Goal: Task Accomplishment & Management: Complete application form

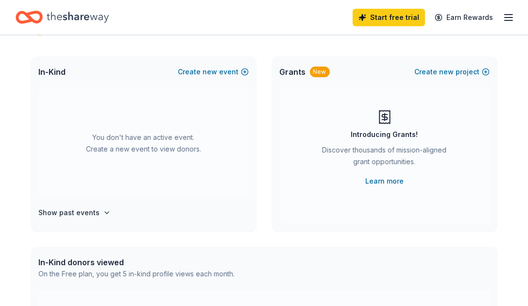
scroll to position [42, 0]
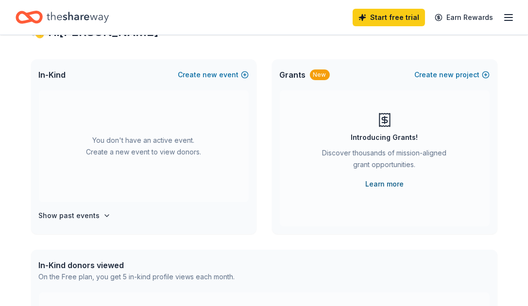
click at [387, 184] on link "Learn more" at bounding box center [384, 184] width 38 height 12
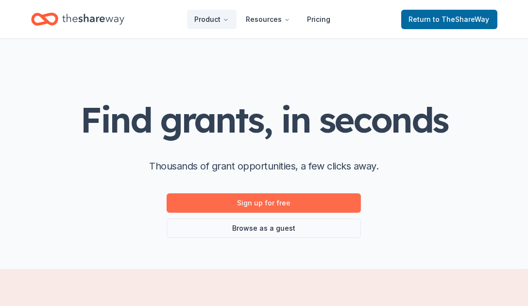
click at [283, 204] on link "Sign up for free" at bounding box center [264, 202] width 194 height 19
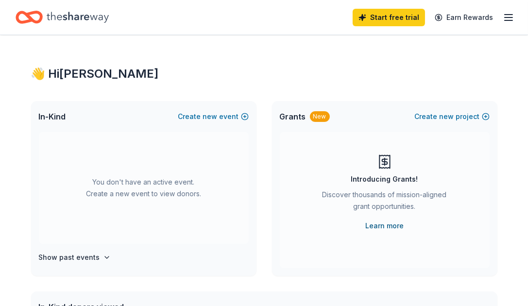
click at [388, 226] on link "Learn more" at bounding box center [384, 226] width 38 height 12
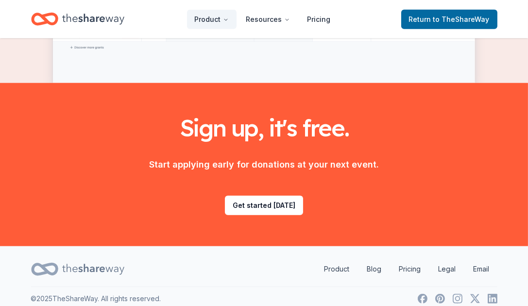
scroll to position [1337, 0]
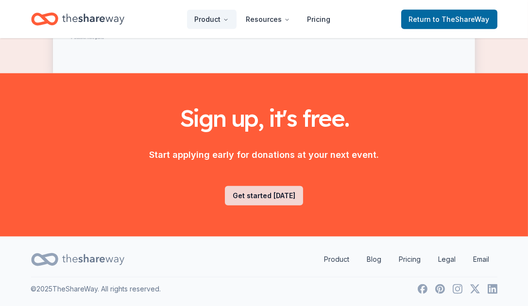
click at [272, 194] on link "Get started today" at bounding box center [264, 195] width 78 height 19
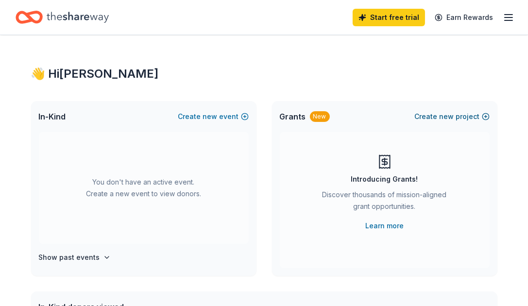
click at [442, 116] on span "new" at bounding box center [447, 117] width 15 height 12
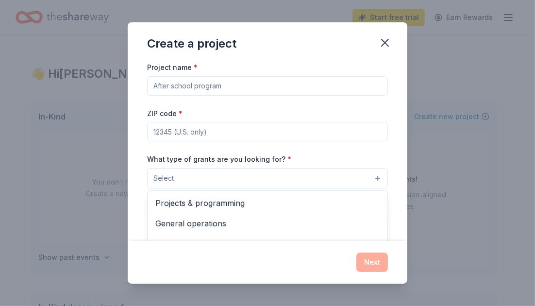
click at [369, 177] on button "Select" at bounding box center [267, 178] width 241 height 20
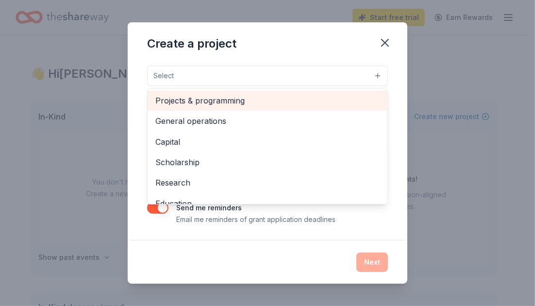
click at [214, 92] on div "Projects & programming" at bounding box center [268, 100] width 240 height 20
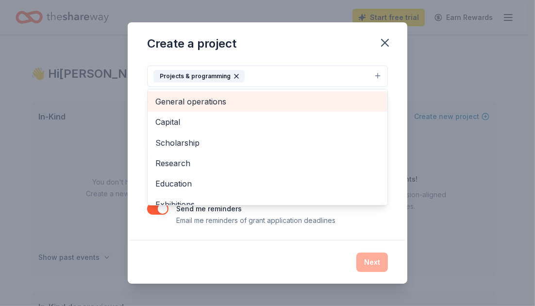
click at [211, 102] on span "General operations" at bounding box center [267, 101] width 224 height 13
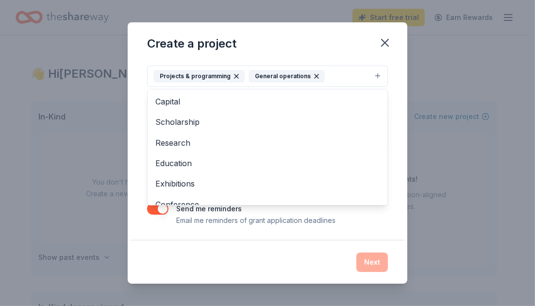
click at [382, 43] on div "Create a project Project name * ZIP code * What type of grants are you looking …" at bounding box center [268, 152] width 280 height 261
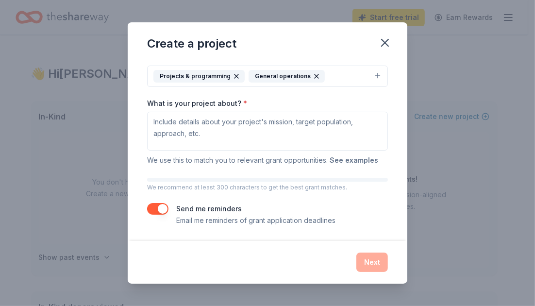
click at [349, 160] on button "See examples" at bounding box center [354, 160] width 49 height 12
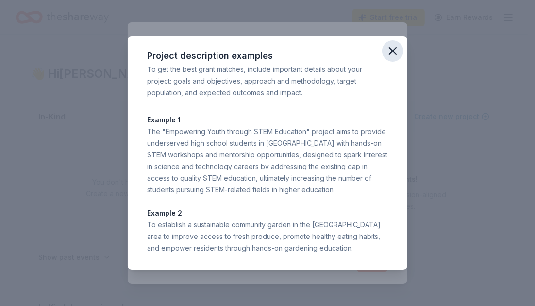
click at [393, 51] on icon "button" at bounding box center [393, 51] width 7 height 7
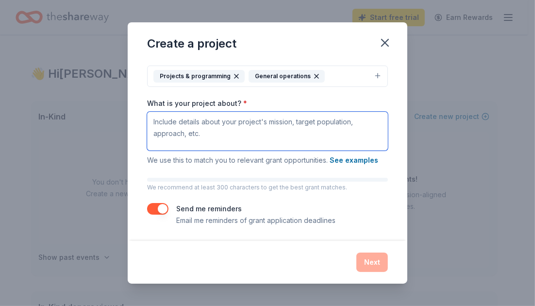
click at [154, 121] on textarea "What is your project about? *" at bounding box center [267, 131] width 241 height 39
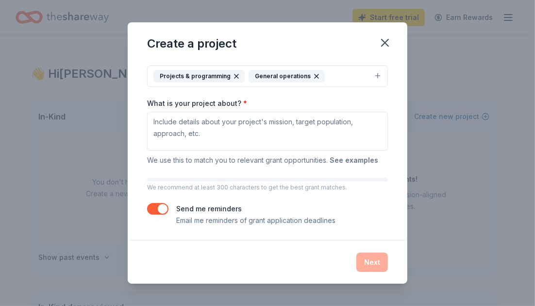
click at [354, 159] on button "See examples" at bounding box center [354, 160] width 49 height 12
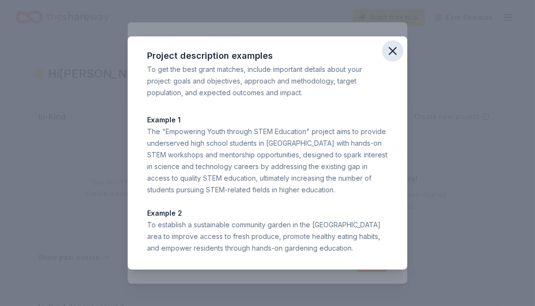
click at [394, 50] on icon "button" at bounding box center [393, 51] width 7 height 7
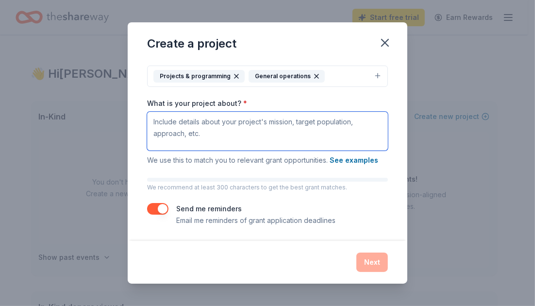
click at [159, 119] on textarea "What is your project about? *" at bounding box center [267, 131] width 241 height 39
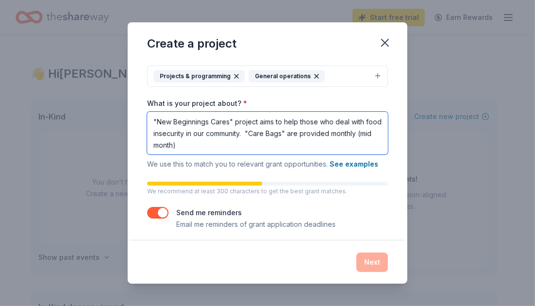
click at [307, 133] on textarea ""New Beginnings Cares" project aims to help those who deal with food insecurity…" at bounding box center [267, 133] width 241 height 43
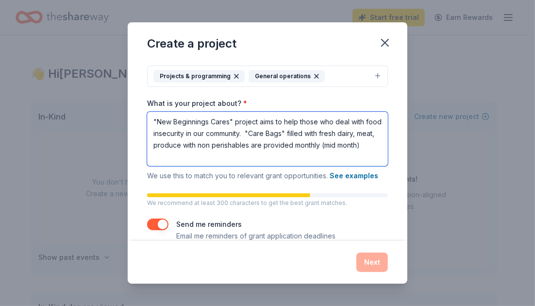
click at [289, 146] on textarea ""New Beginnings Cares" project aims to help those who deal with food insecurity…" at bounding box center [267, 139] width 241 height 54
click at [198, 158] on textarea ""New Beginnings Cares" project aims to help those who deal with food insecurity…" at bounding box center [267, 139] width 241 height 54
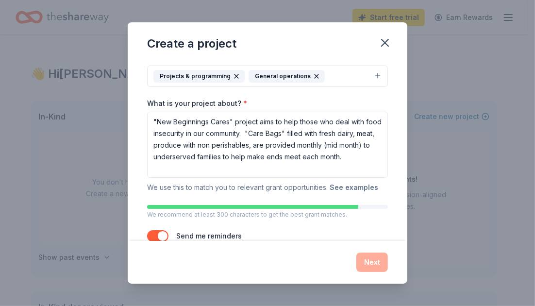
click at [358, 189] on button "See examples" at bounding box center [354, 188] width 49 height 12
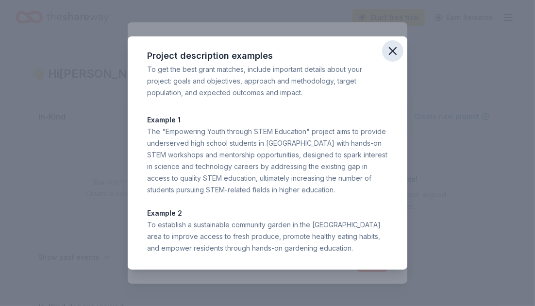
click at [393, 53] on icon "button" at bounding box center [393, 51] width 14 height 14
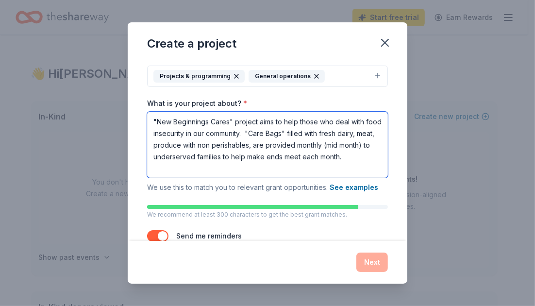
click at [189, 169] on textarea ""New Beginnings Cares" project aims to help those who deal with food insecurity…" at bounding box center [267, 145] width 241 height 66
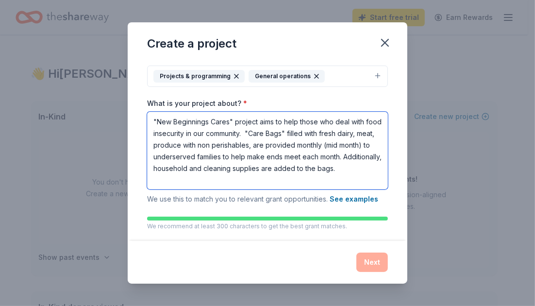
type textarea ""New Beginnings Cares" project aims to help those who deal with food insecurity…"
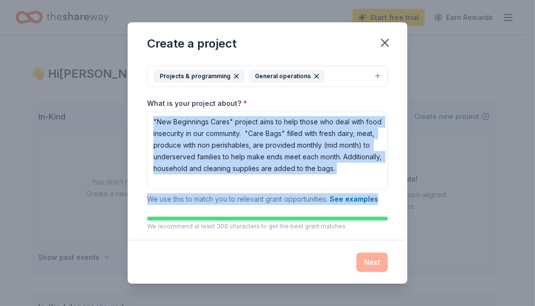
drag, startPoint x: 400, startPoint y: 190, endPoint x: 397, endPoint y: 203, distance: 12.9
click at [397, 203] on div "Project name * ZIP code * What type of grants are you looking for? * Projects &…" at bounding box center [268, 151] width 280 height 180
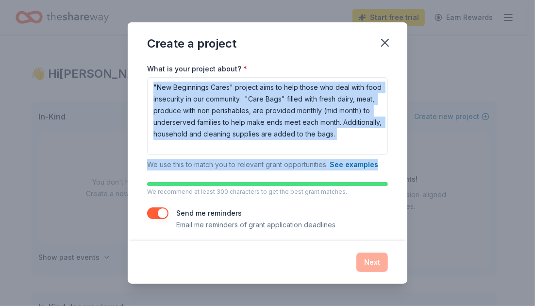
scroll to position [142, 0]
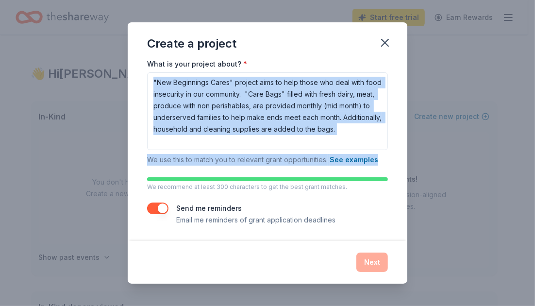
click at [153, 208] on button "button" at bounding box center [157, 209] width 21 height 12
click at [162, 208] on button "button" at bounding box center [157, 209] width 21 height 12
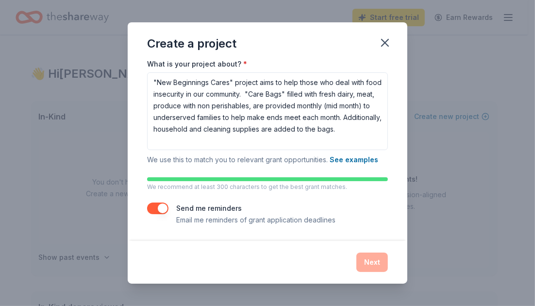
click at [373, 263] on div "Next" at bounding box center [267, 262] width 241 height 19
click at [370, 261] on div "Next" at bounding box center [267, 262] width 241 height 19
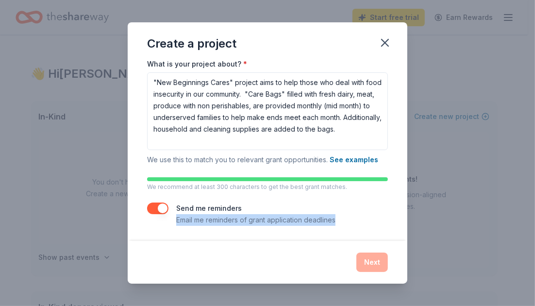
drag, startPoint x: 400, startPoint y: 215, endPoint x: 401, endPoint y: 228, distance: 13.6
click at [401, 228] on div "Project name * ZIP code * What type of grants are you looking for? * Projects &…" at bounding box center [268, 151] width 280 height 180
drag, startPoint x: 390, startPoint y: 40, endPoint x: 310, endPoint y: 54, distance: 81.8
click at [390, 41] on icon "button" at bounding box center [385, 43] width 14 height 14
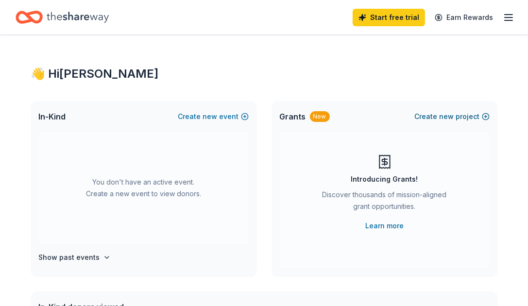
click at [447, 116] on span "new" at bounding box center [447, 117] width 15 height 12
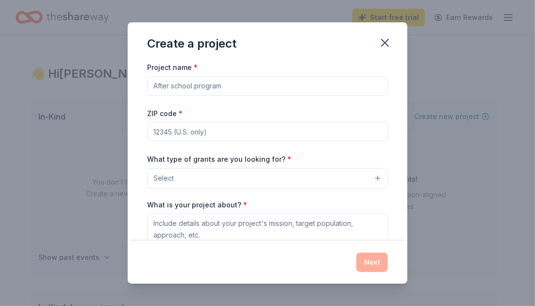
click at [161, 85] on input "Project name *" at bounding box center [267, 85] width 241 height 19
type input "New Beginnings Cares"
click at [157, 133] on input "ZIP code *" at bounding box center [267, 131] width 241 height 19
type input "77640"
click at [177, 179] on button "Select" at bounding box center [267, 178] width 241 height 20
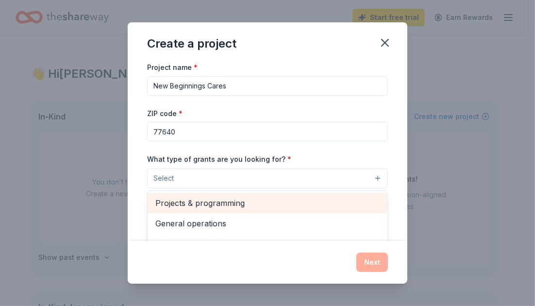
click at [177, 205] on span "Projects & programming" at bounding box center [267, 203] width 224 height 13
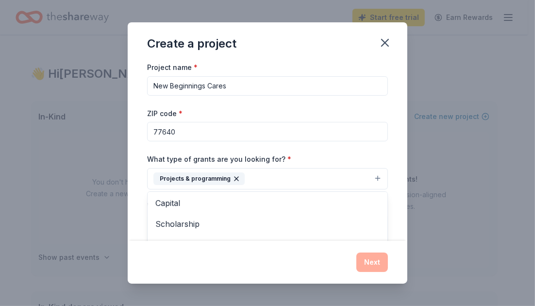
scroll to position [0, 0]
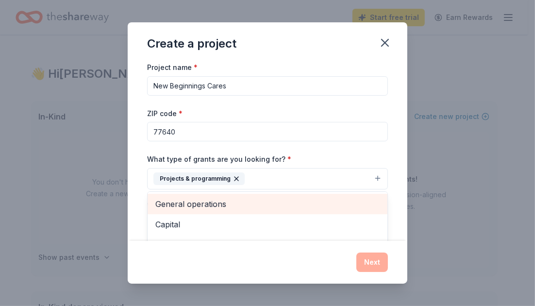
click at [214, 203] on span "General operations" at bounding box center [267, 204] width 224 height 13
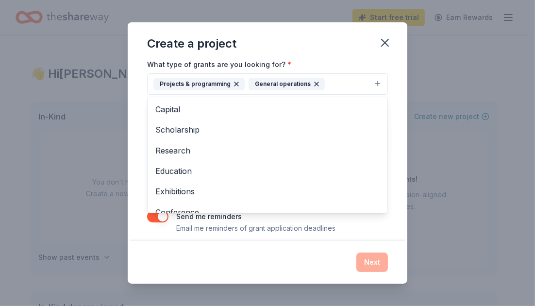
scroll to position [103, 0]
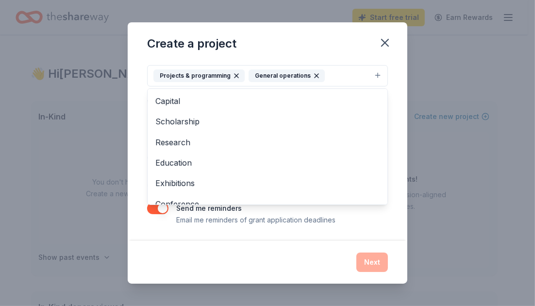
drag, startPoint x: 405, startPoint y: 146, endPoint x: 368, endPoint y: 227, distance: 89.3
click at [368, 227] on div "Project name * New Beginnings Cares ZIP code * 77640 What type of grants are yo…" at bounding box center [268, 151] width 280 height 180
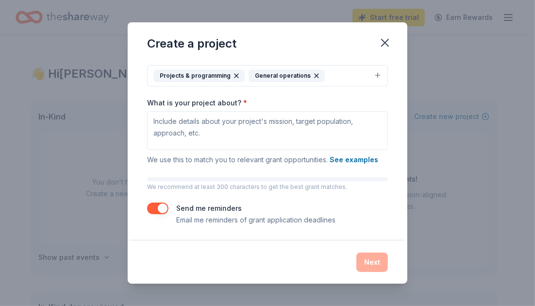
click at [368, 227] on div "Project name * New Beginnings Cares ZIP code * 77640 What type of grants are yo…" at bounding box center [268, 151] width 280 height 180
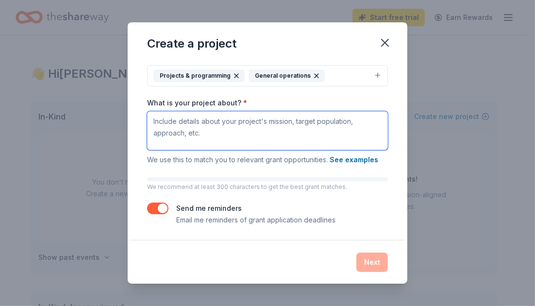
click at [162, 128] on textarea "What is your project about? *" at bounding box center [267, 130] width 241 height 39
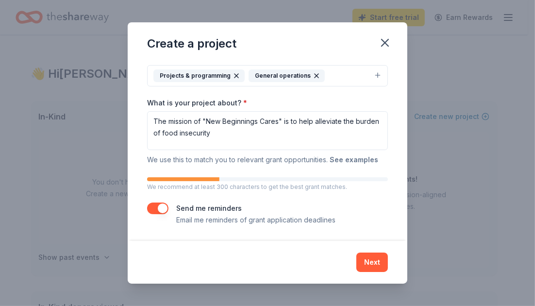
click at [357, 158] on button "See examples" at bounding box center [354, 160] width 49 height 12
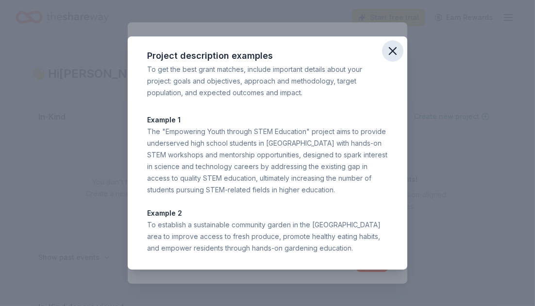
click at [392, 48] on icon "button" at bounding box center [393, 51] width 14 height 14
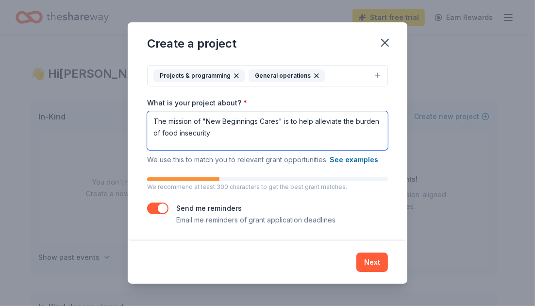
click at [243, 136] on textarea "The mission of "New Beginnings Cares" is to help alleviate the burden of food i…" at bounding box center [267, 130] width 241 height 39
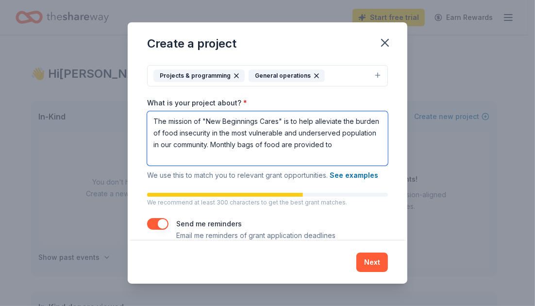
click at [164, 155] on textarea "The mission of "New Beginnings Cares" is to help alleviate the burden of food i…" at bounding box center [267, 138] width 241 height 54
type textarea "The mission of "New Beginnings Cares" is to help alleviate the burden of food i…"
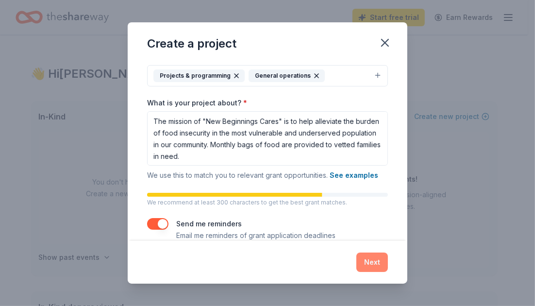
click at [378, 263] on button "Next" at bounding box center [372, 262] width 32 height 19
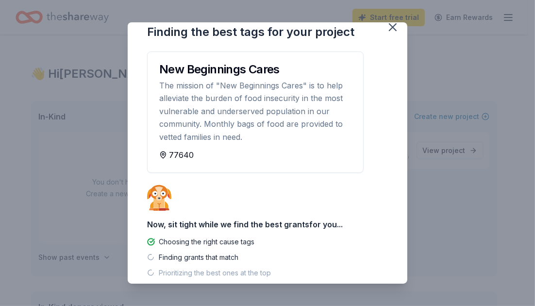
scroll to position [0, 0]
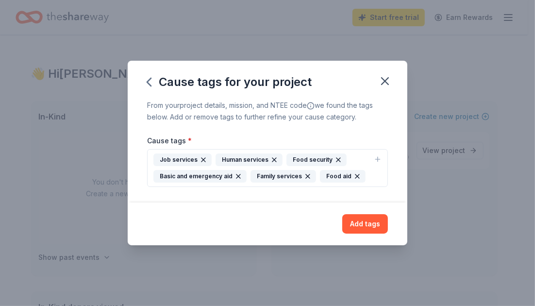
drag, startPoint x: 396, startPoint y: 164, endPoint x: 428, endPoint y: 148, distance: 36.5
click at [428, 148] on div "Cause tags for your project From your project details, mission, and NTEE code w…" at bounding box center [267, 153] width 535 height 306
click at [234, 158] on div "Human services" at bounding box center [249, 159] width 67 height 13
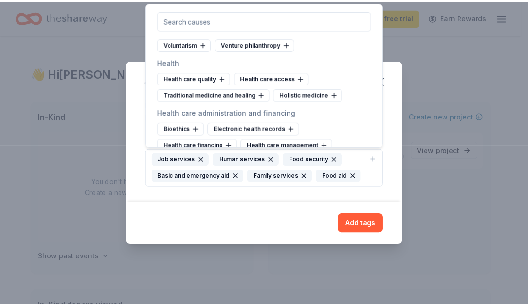
scroll to position [1233, 0]
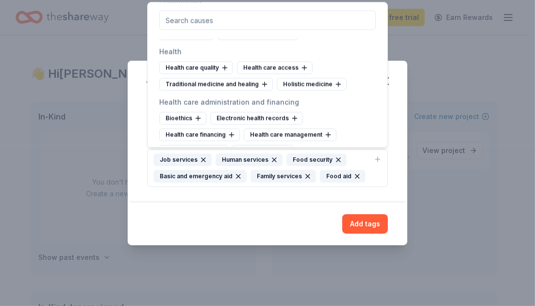
click at [445, 74] on div "Cause tags for your project From your project details, mission, and NTEE code w…" at bounding box center [267, 153] width 535 height 306
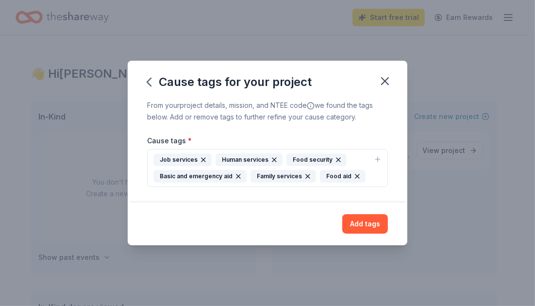
click at [243, 160] on div "Human services" at bounding box center [249, 159] width 67 height 13
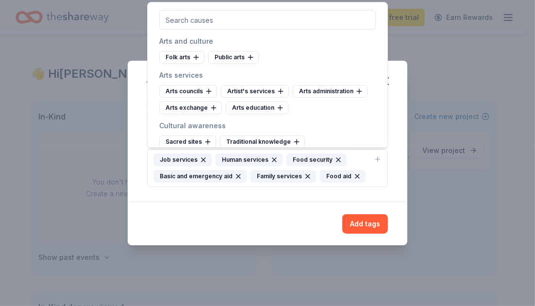
click at [313, 158] on div "Food security" at bounding box center [317, 159] width 60 height 13
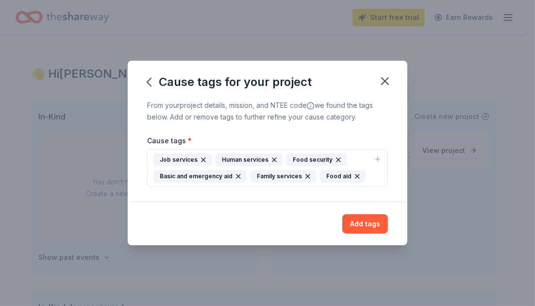
click at [337, 160] on icon "button" at bounding box center [339, 160] width 4 height 4
click at [173, 143] on label "Cause tags *" at bounding box center [169, 141] width 45 height 10
click at [173, 149] on button "Job services Human services Basic and emergency aid Family services Food aid" at bounding box center [267, 168] width 241 height 38
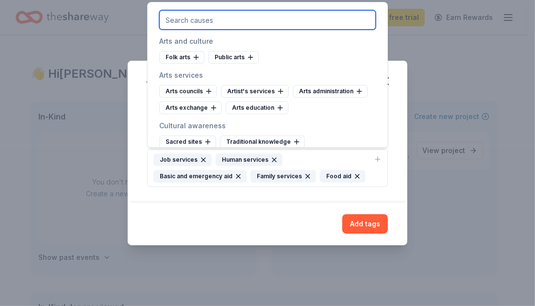
drag, startPoint x: 383, startPoint y: 18, endPoint x: 174, endPoint y: 17, distance: 208.8
click at [174, 17] on input "text" at bounding box center [267, 19] width 217 height 19
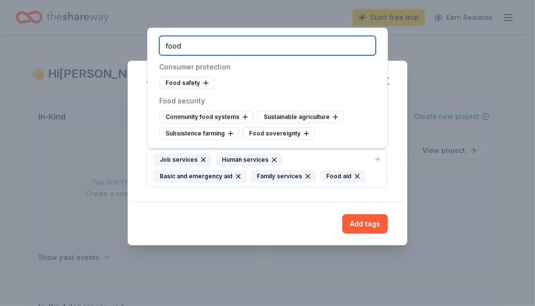
click at [185, 46] on input "food" at bounding box center [267, 45] width 217 height 19
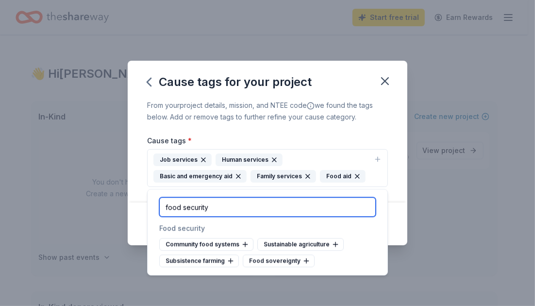
type input "food security"
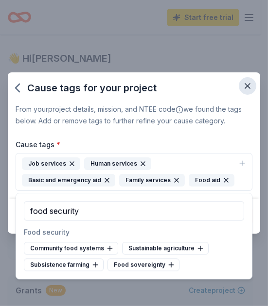
click at [254, 81] on button "button" at bounding box center [246, 85] width 17 height 17
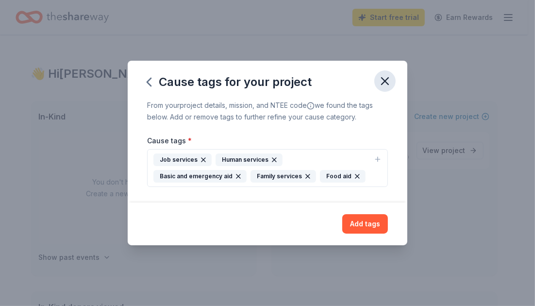
click at [383, 79] on icon "button" at bounding box center [385, 81] width 7 height 7
click at [298, 177] on div "Family services" at bounding box center [284, 176] width 66 height 13
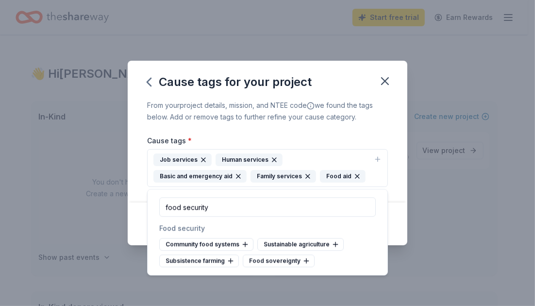
click at [401, 192] on div "From your project details, mission, and NTEE code we found the tags below. Add …" at bounding box center [268, 151] width 280 height 103
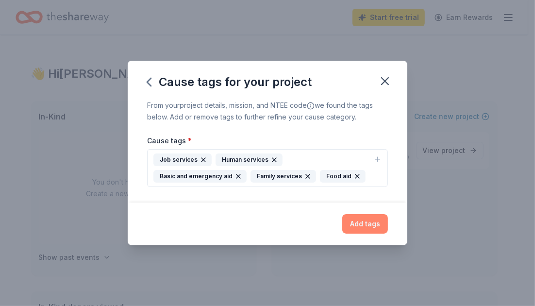
click at [373, 223] on button "Add tags" at bounding box center [365, 223] width 46 height 19
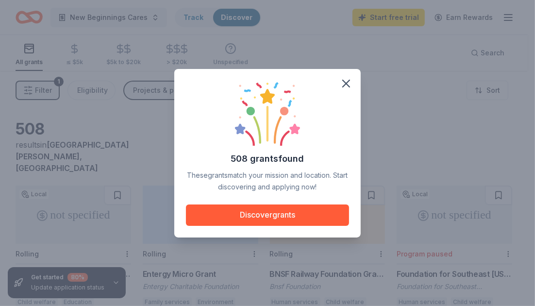
drag, startPoint x: 268, startPoint y: 218, endPoint x: 395, endPoint y: 225, distance: 127.5
click at [395, 225] on div "508 grants found These grants match your mission and location. Start discoverin…" at bounding box center [267, 153] width 535 height 306
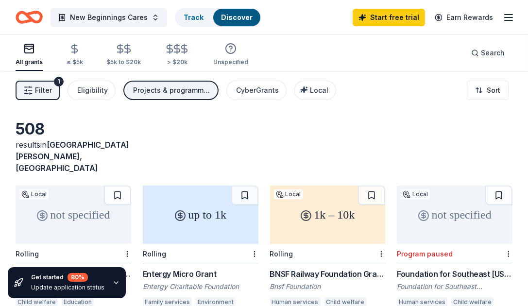
drag, startPoint x: 305, startPoint y: 8, endPoint x: 288, endPoint y: 9, distance: 17.5
click at [288, 9] on div "New Beginnings Cares Track Discover Start free trial Earn Rewards" at bounding box center [264, 17] width 497 height 23
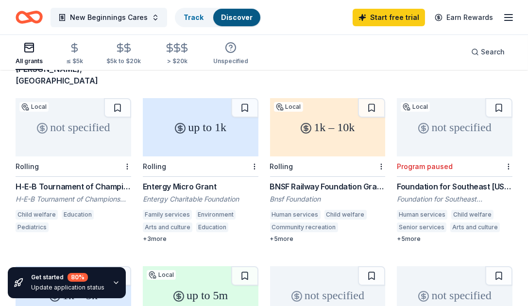
scroll to position [98, 0]
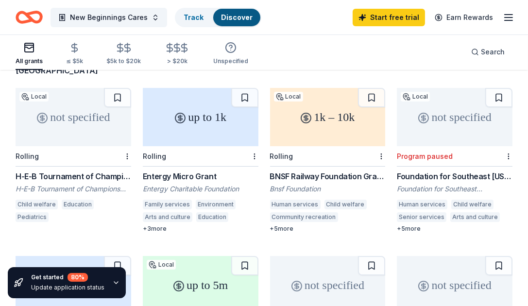
click at [82, 170] on div "H-E-B Tournament of Champions Grant" at bounding box center [74, 176] width 116 height 12
click at [303, 170] on div "BNSF Railway Foundation Grants" at bounding box center [328, 176] width 116 height 12
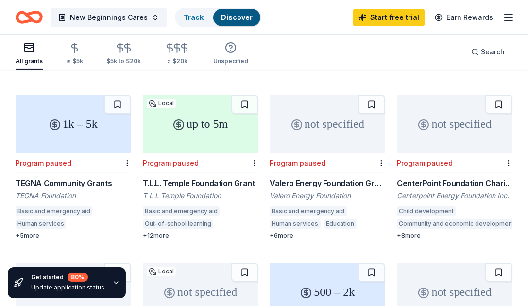
scroll to position [260, 0]
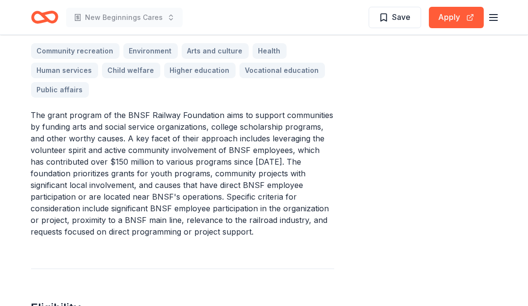
scroll to position [327, 0]
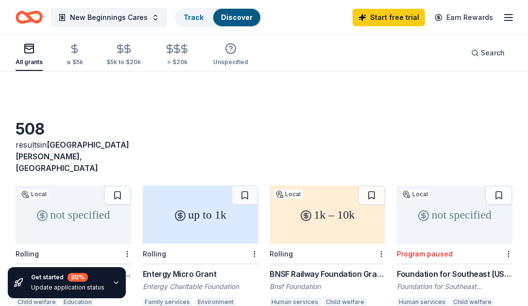
drag, startPoint x: 532, startPoint y: 40, endPoint x: 313, endPoint y: 63, distance: 220.2
click at [313, 63] on div "All grants ≤ $5k $5k to $20k > $20k Unspecified Search" at bounding box center [264, 53] width 497 height 36
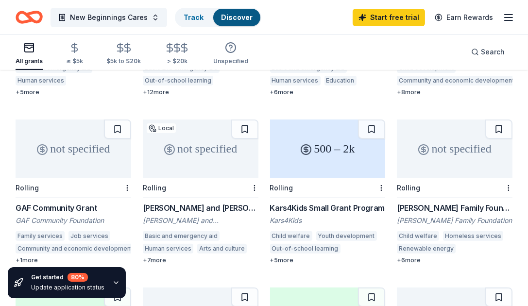
scroll to position [404, 0]
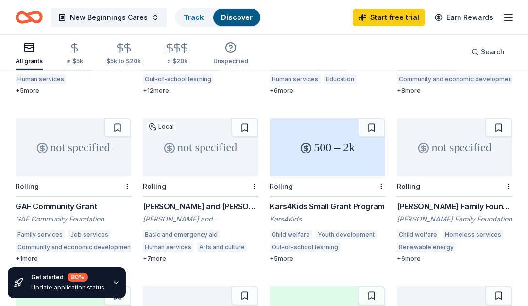
click at [62, 201] on div "GAF Community Grant" at bounding box center [74, 207] width 116 height 12
click at [202, 201] on div "George and Mary Josephine Hamman Foundation Grant" at bounding box center [201, 207] width 116 height 12
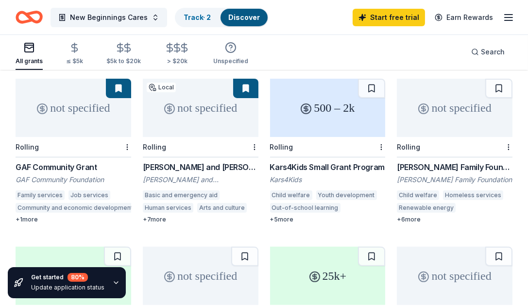
scroll to position [444, 0]
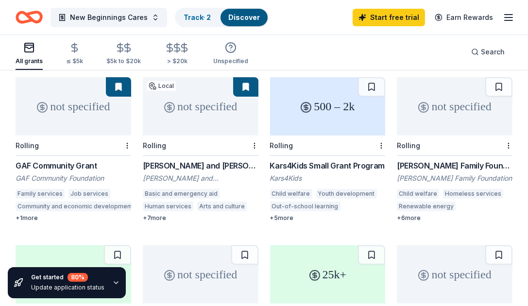
click at [437, 173] on div "Laird Norton Family Foundation" at bounding box center [455, 178] width 116 height 10
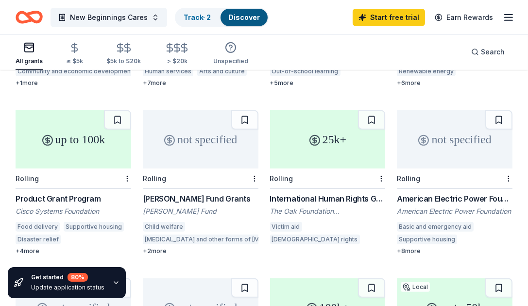
scroll to position [580, 0]
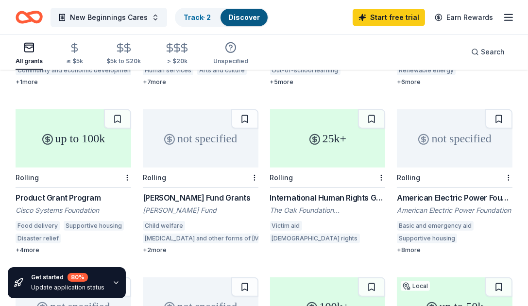
drag, startPoint x: 40, startPoint y: 176, endPoint x: 34, endPoint y: 189, distance: 14.6
click at [34, 205] on div "Cisco Systems Foundation" at bounding box center [74, 210] width 116 height 10
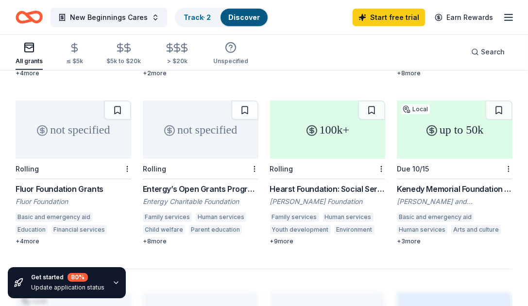
scroll to position [758, 0]
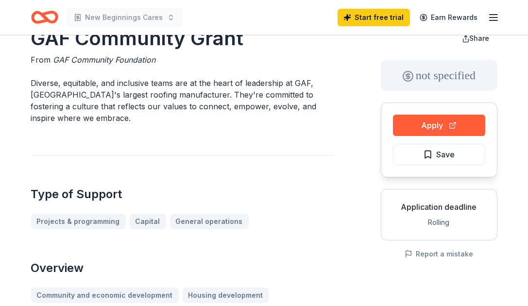
scroll to position [29, 0]
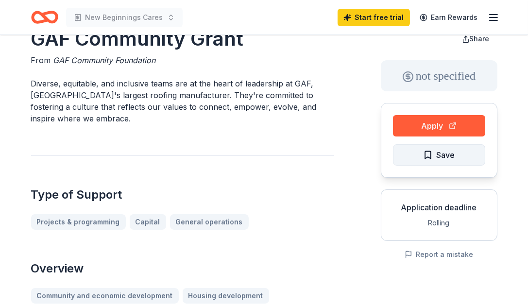
click at [434, 155] on span "Save" at bounding box center [439, 155] width 32 height 13
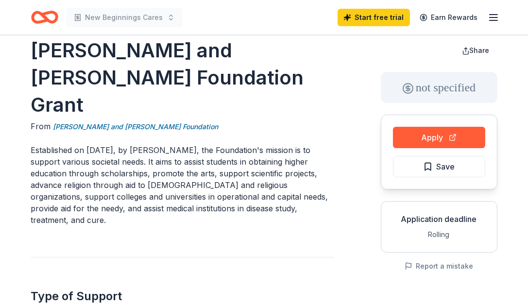
scroll to position [6, 0]
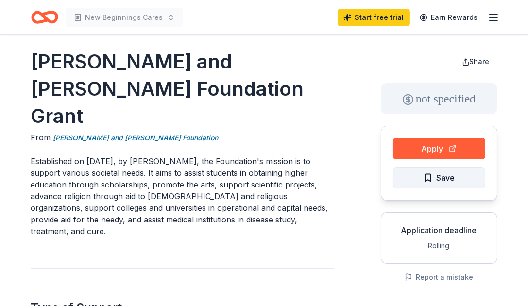
click at [447, 176] on span "Save" at bounding box center [446, 177] width 18 height 13
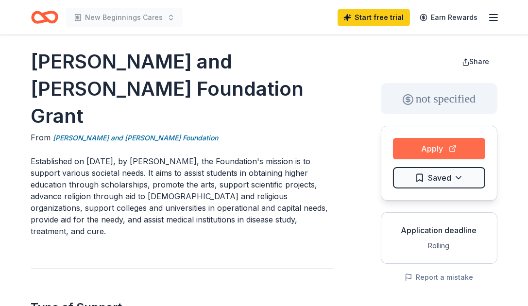
click at [441, 146] on button "Apply" at bounding box center [439, 148] width 92 height 21
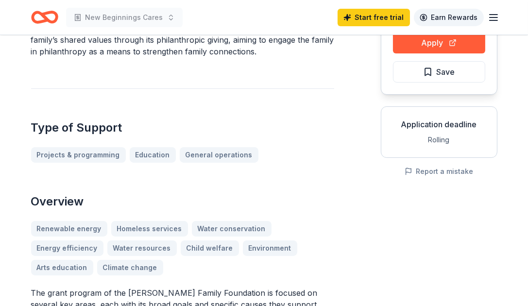
scroll to position [104, 0]
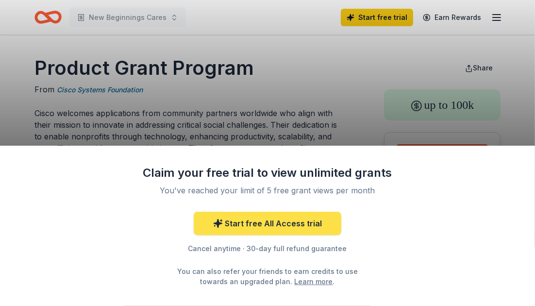
click at [268, 223] on link "Start free All Access trial" at bounding box center [268, 223] width 148 height 23
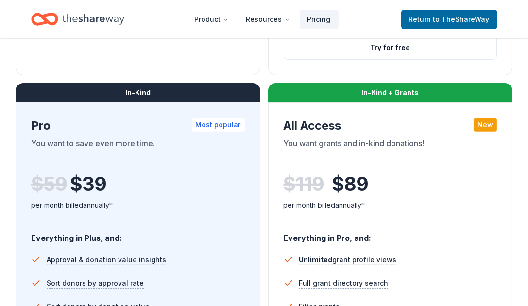
scroll to position [491, 0]
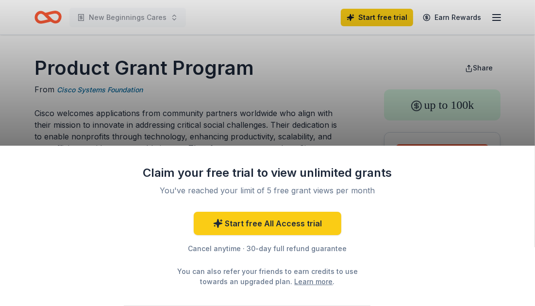
click at [495, 75] on div "Claim your free trial to view unlimited grants You've reached your limit of 5 f…" at bounding box center [267, 153] width 535 height 306
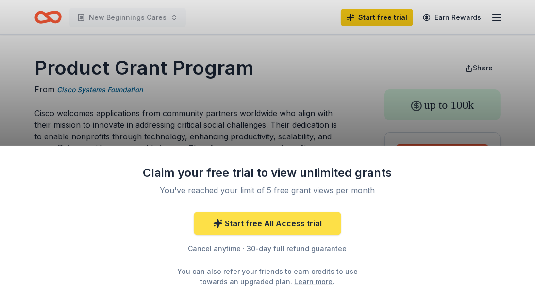
click at [305, 224] on link "Start free All Access trial" at bounding box center [268, 223] width 148 height 23
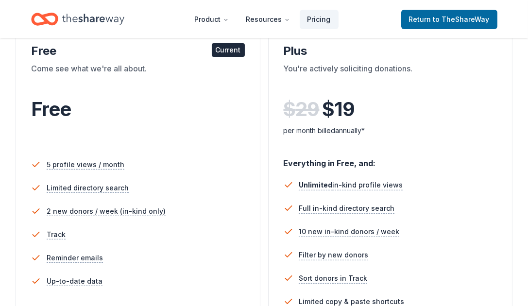
scroll to position [173, 0]
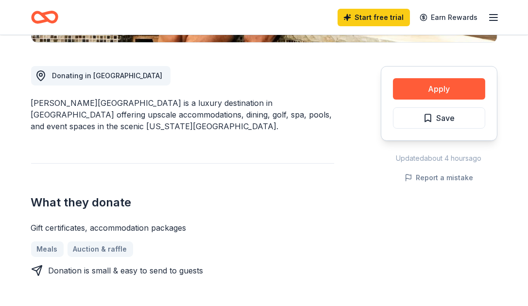
scroll to position [254, 0]
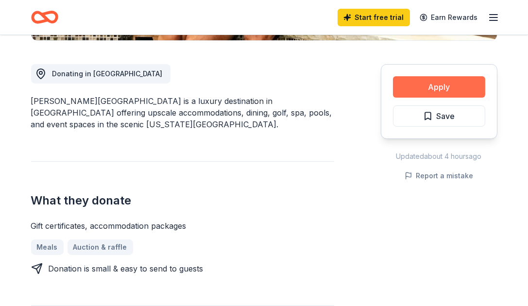
click at [420, 86] on button "Apply" at bounding box center [439, 86] width 92 height 21
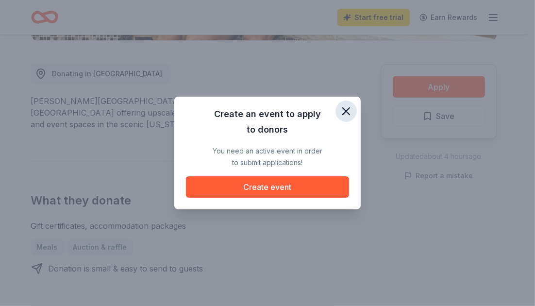
click at [346, 110] on icon "button" at bounding box center [346, 111] width 7 height 7
